Goal: Information Seeking & Learning: Check status

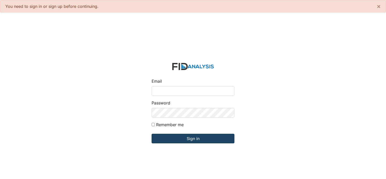
type input "[PERSON_NAME][EMAIL_ADDRESS][DOMAIN_NAME]"
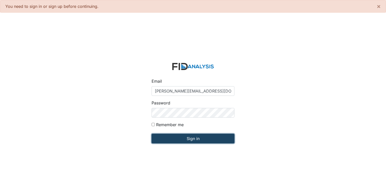
click at [182, 139] on input "Sign in" at bounding box center [192, 138] width 83 height 10
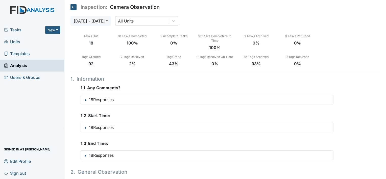
click at [13, 43] on span "Units" at bounding box center [12, 42] width 16 height 8
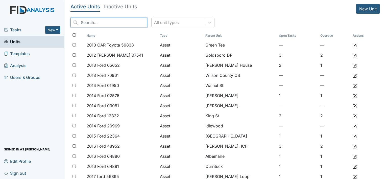
click at [117, 24] on input "search" at bounding box center [108, 23] width 77 height 10
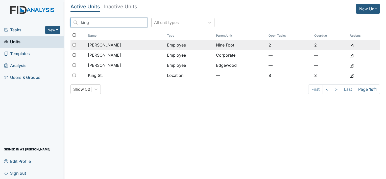
type input "king"
click at [107, 45] on span "[PERSON_NAME]" at bounding box center [104, 45] width 33 height 6
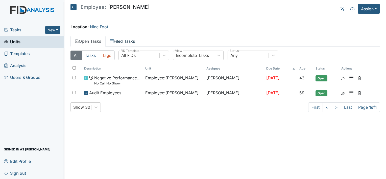
click at [125, 41] on link "Filed Tasks" at bounding box center [122, 41] width 34 height 11
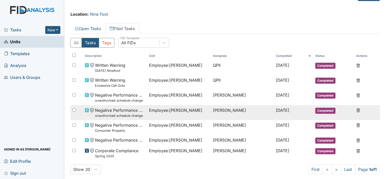
scroll to position [19, 0]
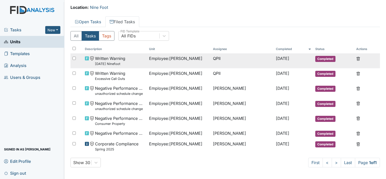
click at [109, 64] on small "8.10.2025 Ninefoot" at bounding box center [110, 63] width 30 height 5
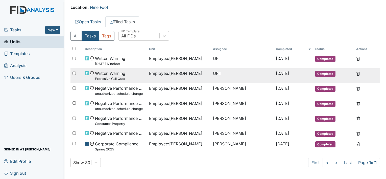
click at [111, 77] on small "Excessive Call Outs" at bounding box center [110, 78] width 30 height 5
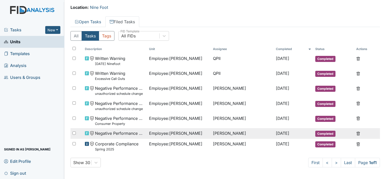
click at [119, 136] on td "Negative Performance Review" at bounding box center [115, 133] width 64 height 11
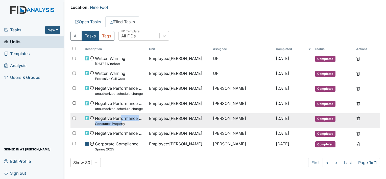
click at [121, 121] on span "Negative Performance Review Consumer Property" at bounding box center [120, 120] width 50 height 11
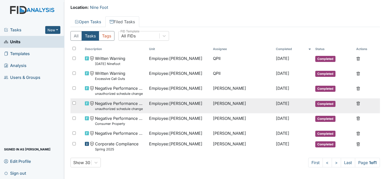
click at [120, 109] on small "unauthorized schedule change" at bounding box center [120, 108] width 50 height 5
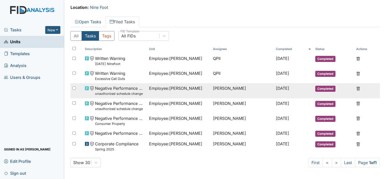
click at [137, 91] on span "Negative Performance Review unauthorized schedule change" at bounding box center [120, 90] width 50 height 11
click at [125, 91] on span "Negative Performance Review unauthorized schedule change" at bounding box center [120, 90] width 50 height 11
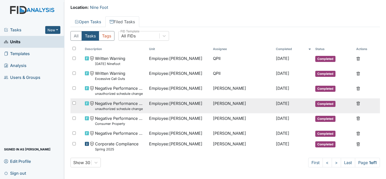
click at [115, 103] on span "Negative Performance Review unauthorized schedule change" at bounding box center [120, 105] width 50 height 11
click at [119, 108] on small "unauthorized schedule change" at bounding box center [120, 108] width 50 height 5
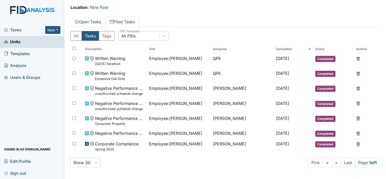
click at [16, 41] on span "Units" at bounding box center [12, 42] width 16 height 8
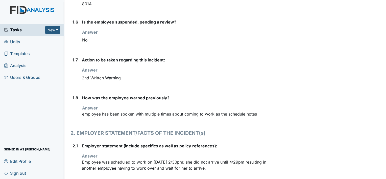
scroll to position [146, 0]
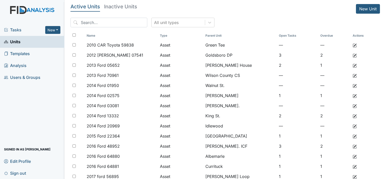
click at [1, 147] on link "Signed in as [PERSON_NAME]" at bounding box center [32, 149] width 64 height 12
